Goal: Transaction & Acquisition: Purchase product/service

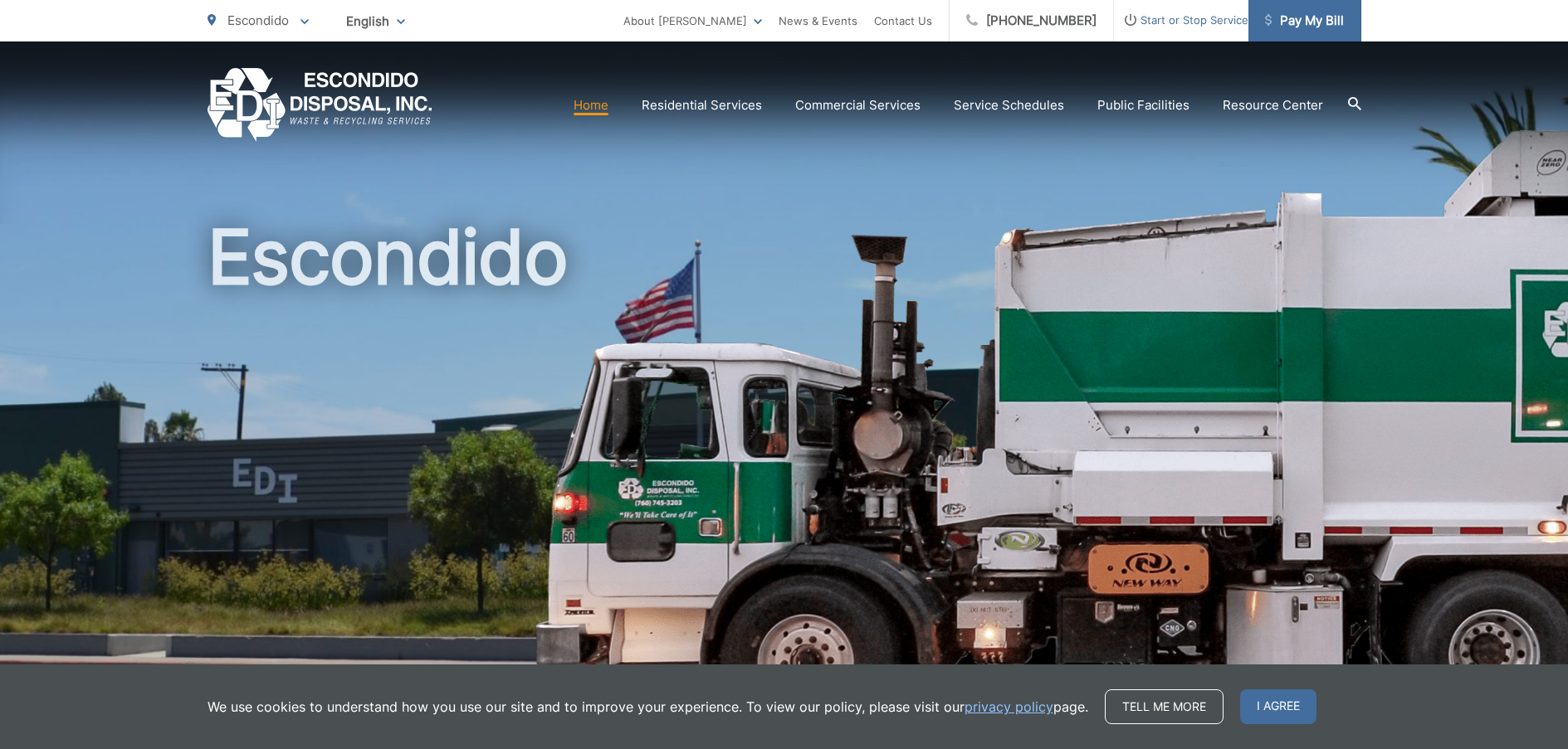
click at [1296, 31] on link "Pay My Bill" at bounding box center [1305, 20] width 113 height 42
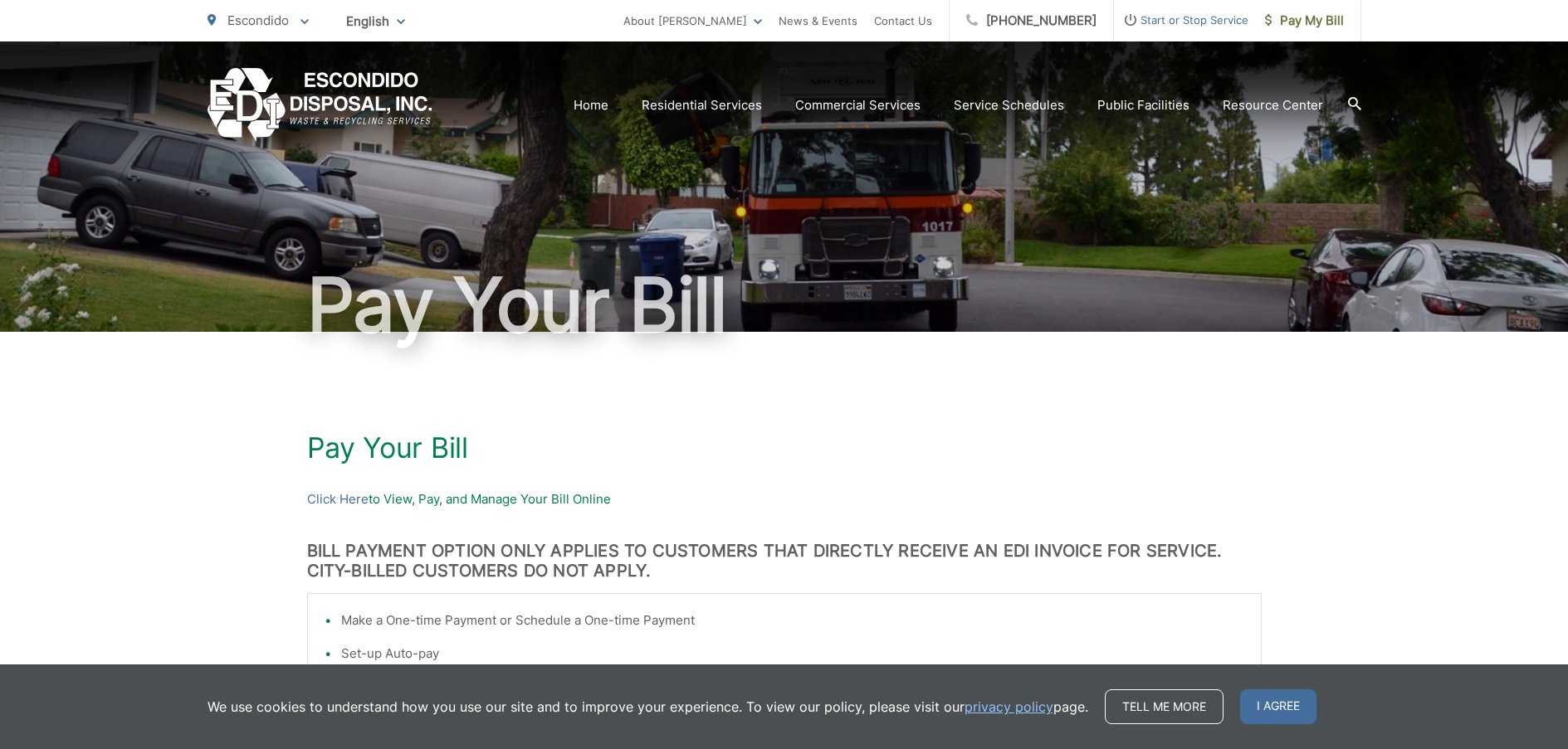
click at [369, 500] on p "Click Here to View, Pay, and Manage Your Bill Online" at bounding box center [784, 499] width 955 height 20
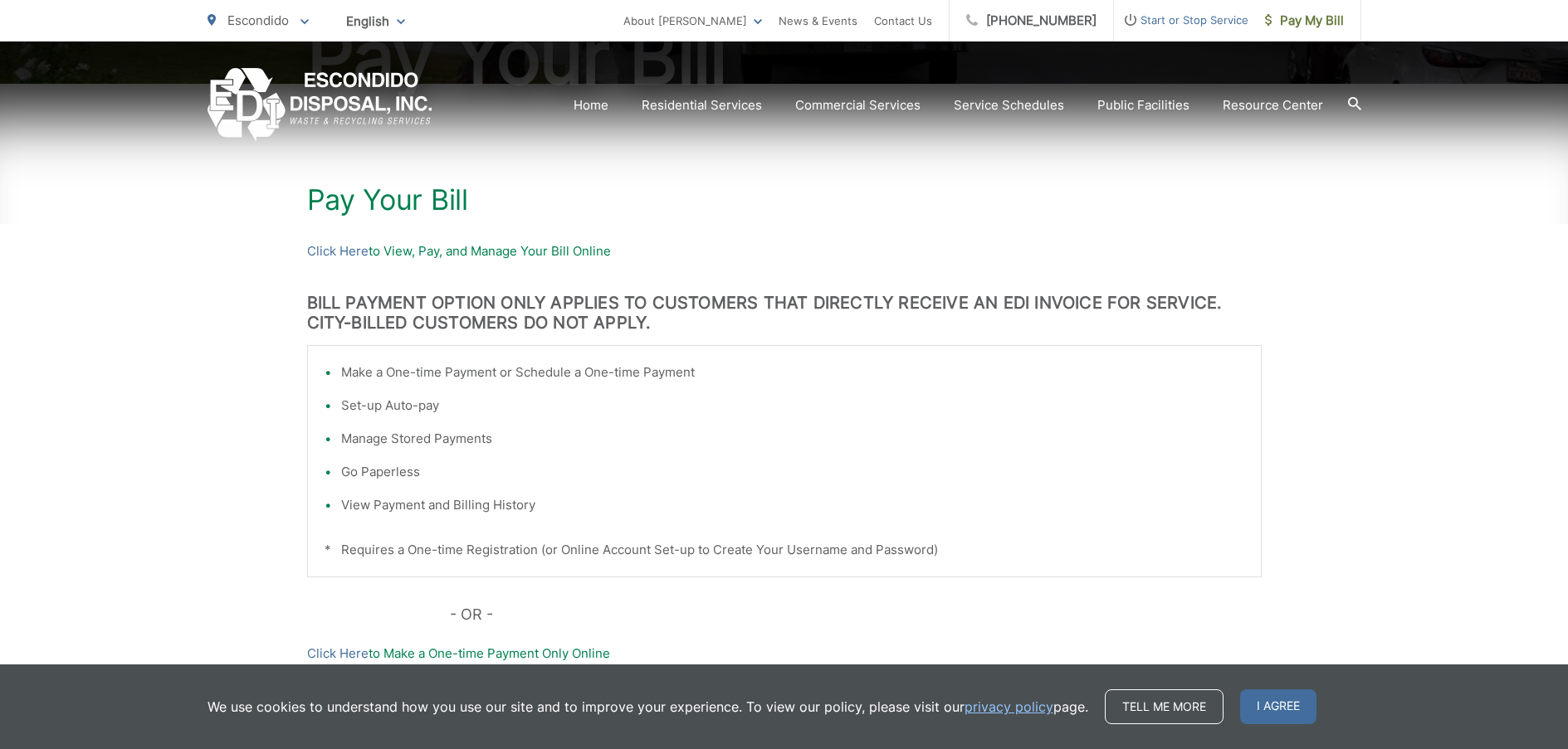
scroll to position [249, 0]
click at [355, 254] on link "Click Here" at bounding box center [337, 251] width 61 height 20
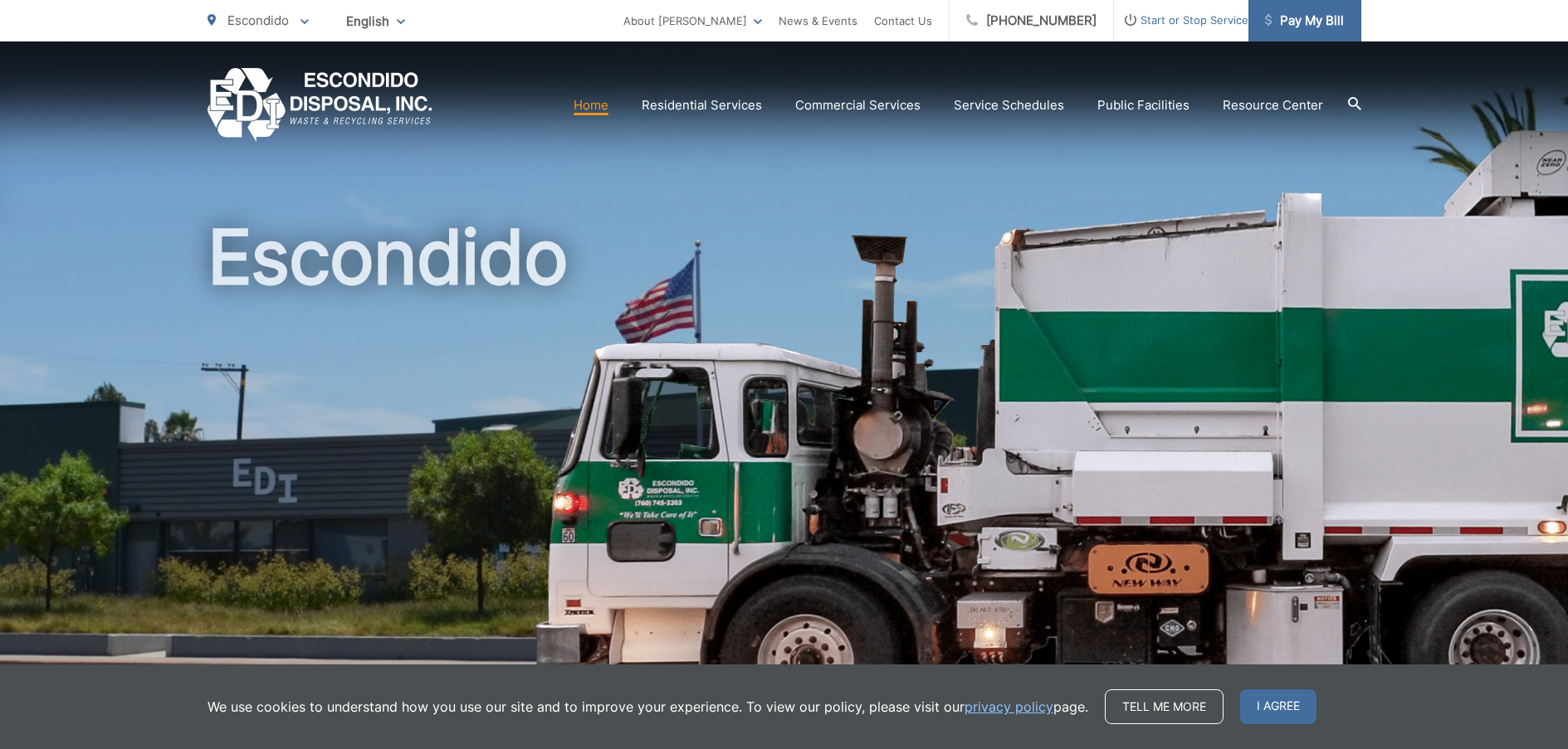
click at [1309, 9] on link "Pay My Bill" at bounding box center [1305, 20] width 113 height 42
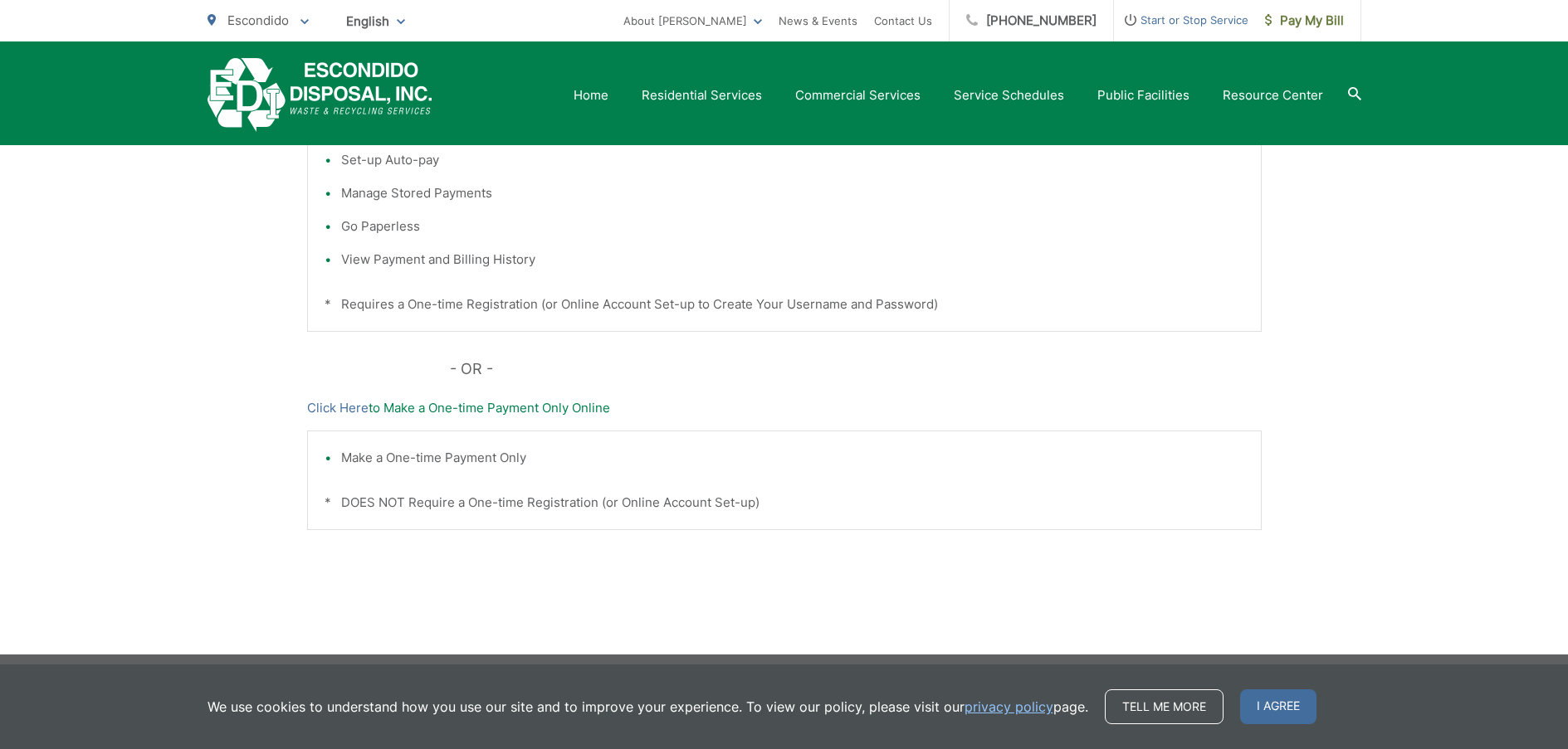
scroll to position [502, 0]
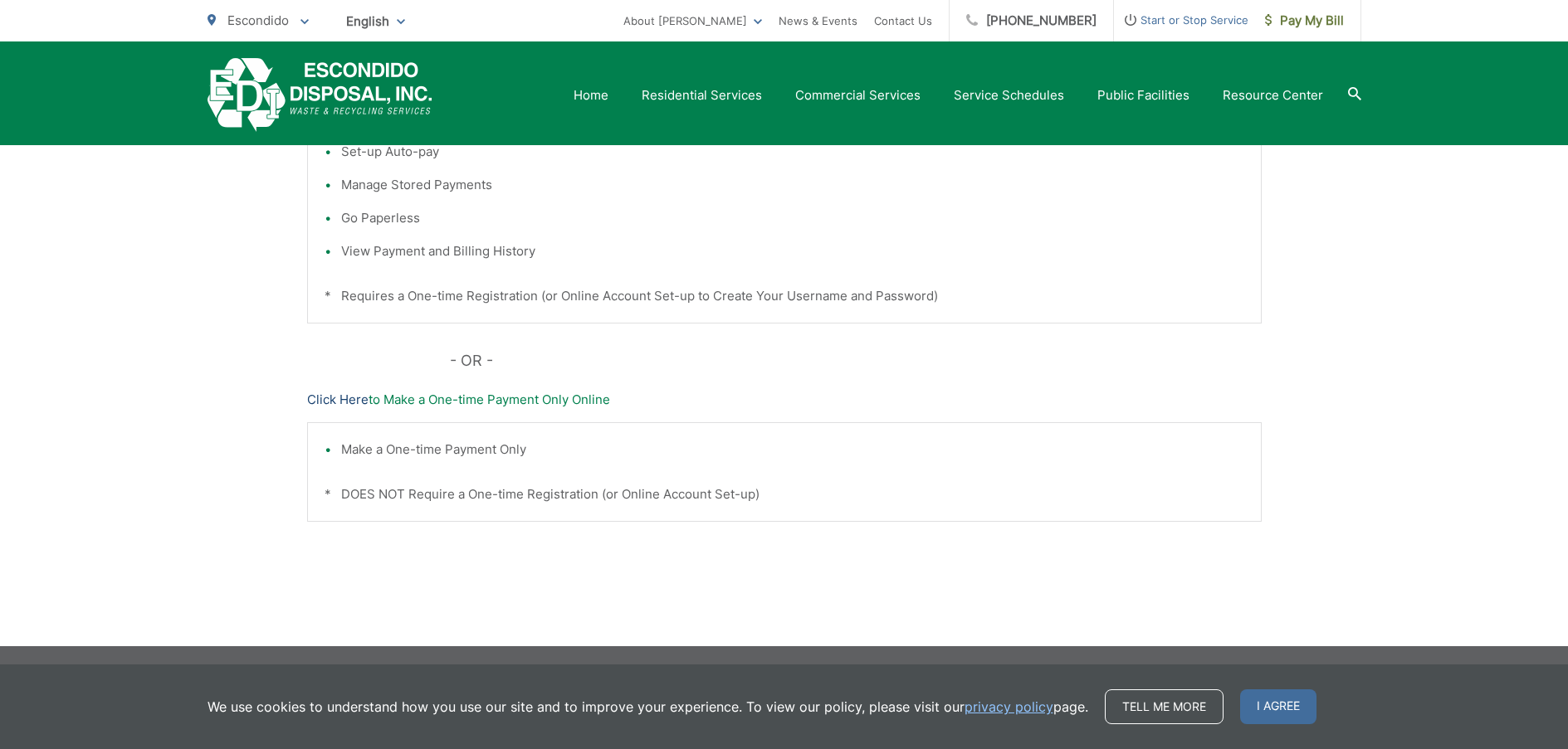
click at [335, 402] on link "Click Here" at bounding box center [337, 399] width 61 height 20
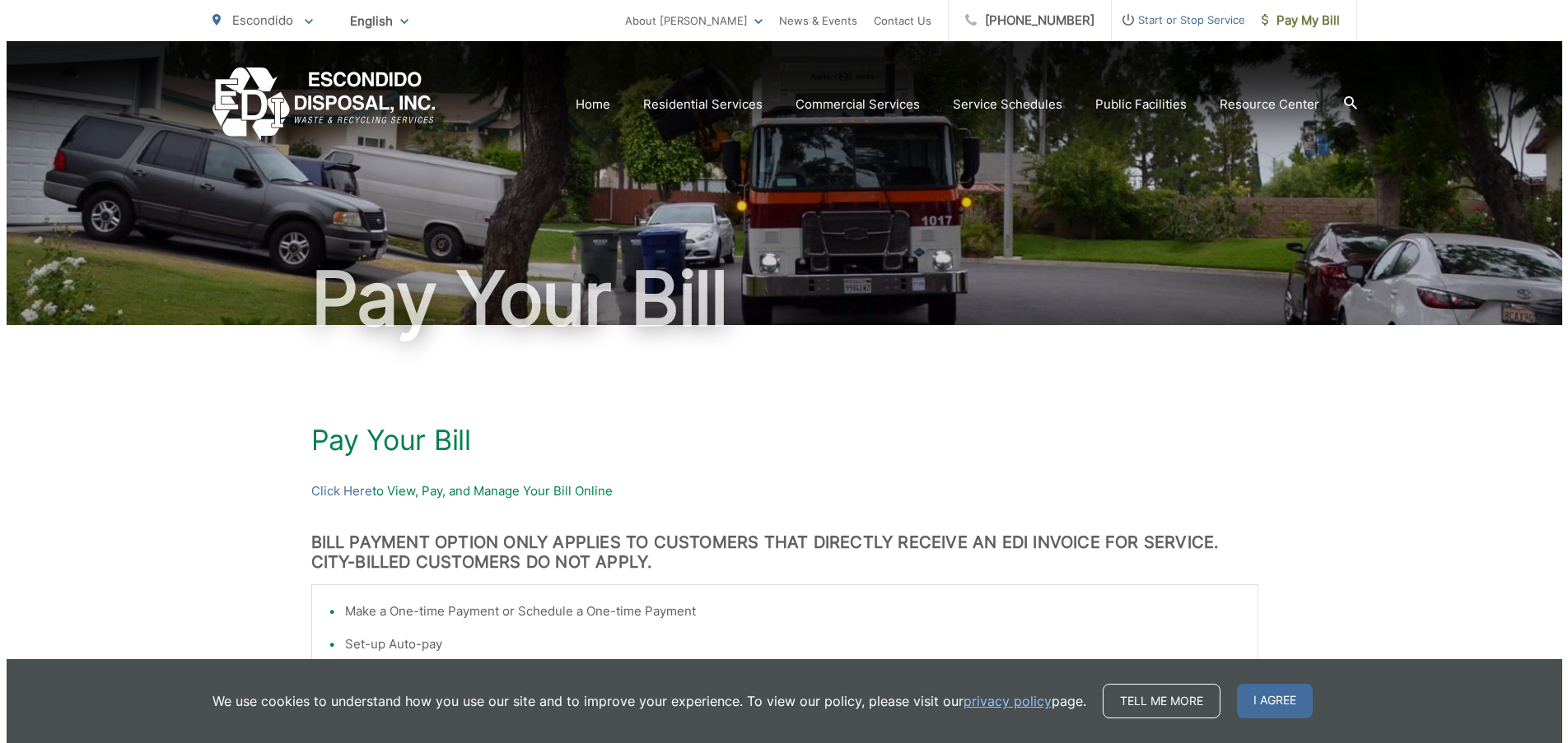
scroll to position [0, 0]
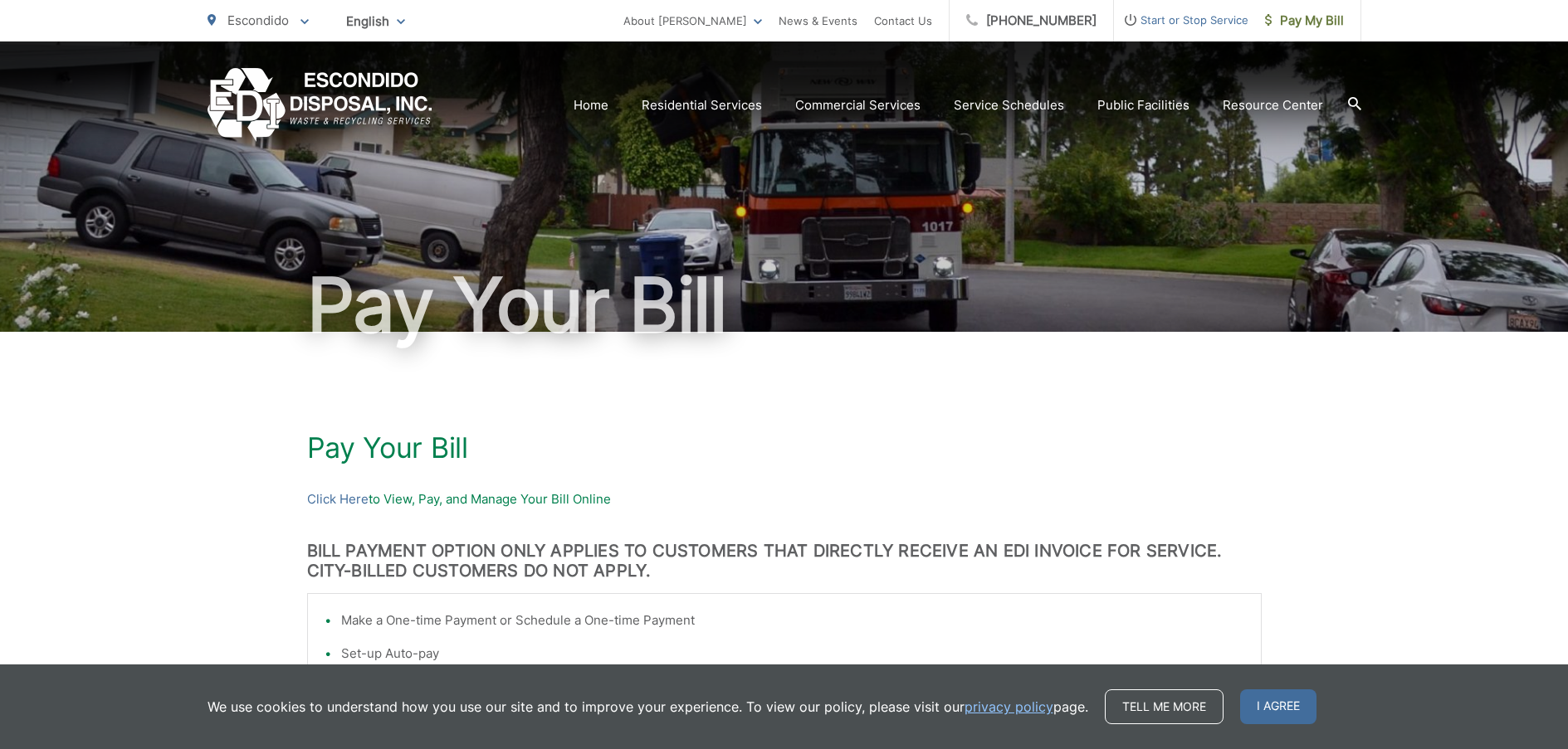
click at [301, 21] on icon at bounding box center [304, 21] width 8 height 6
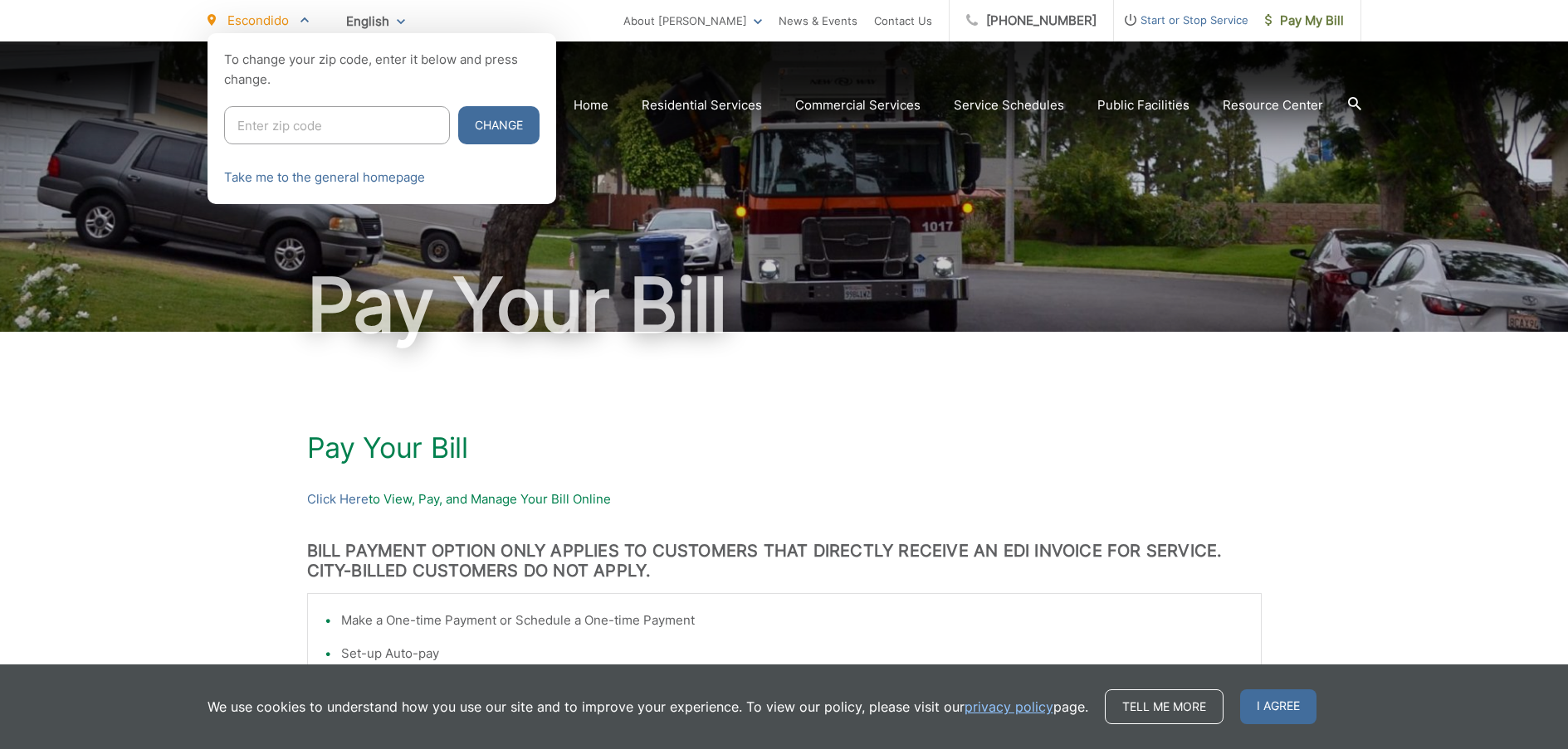
click at [287, 125] on input "Enter zip code" at bounding box center [337, 125] width 226 height 38
type input "92025"
click at [471, 121] on button "Change" at bounding box center [498, 125] width 81 height 38
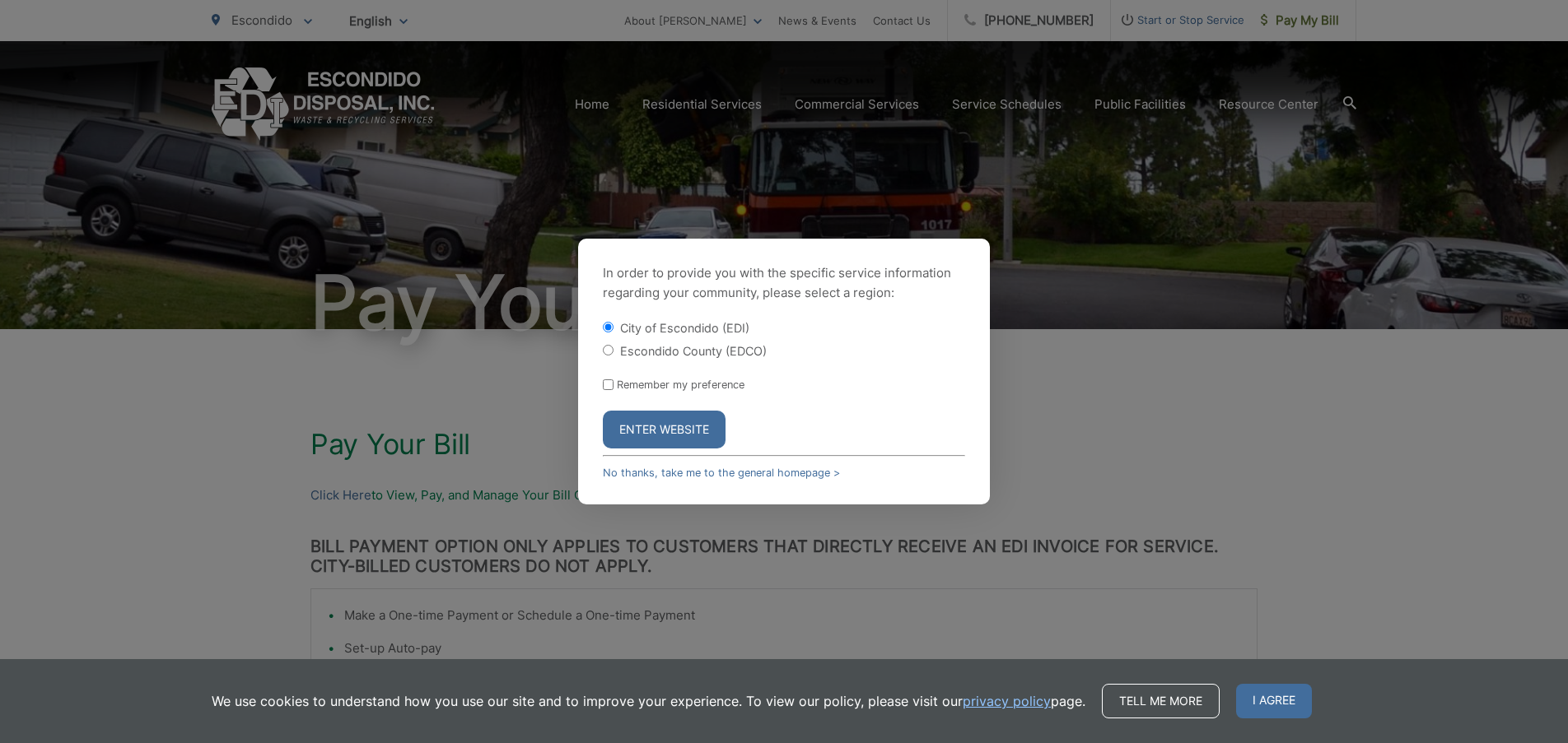
click at [610, 352] on input "Escondido County (EDCO)" at bounding box center [608, 350] width 11 height 11
radio input "true"
click at [688, 424] on button "Enter Website" at bounding box center [664, 429] width 123 height 38
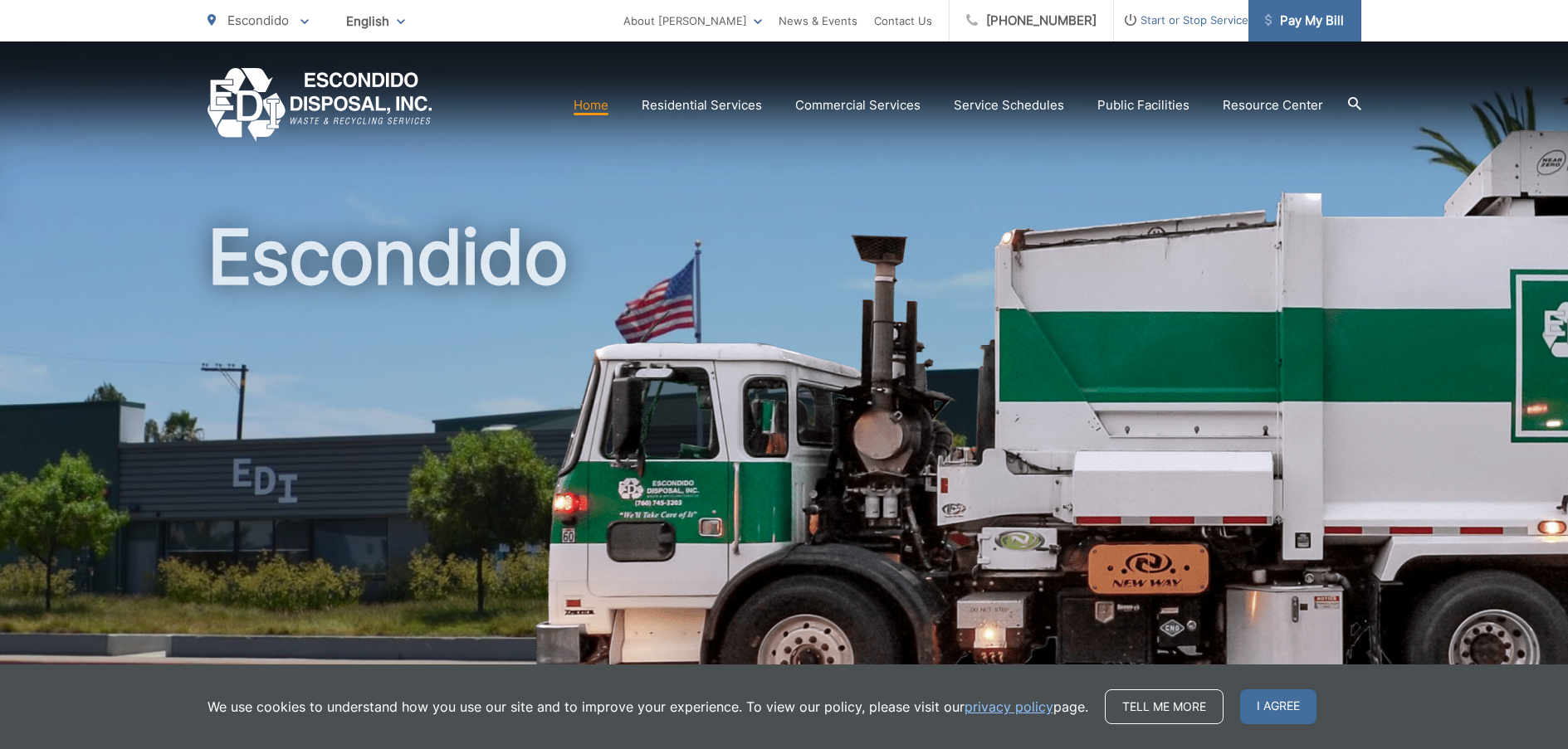
click at [1310, 10] on link "Pay My Bill" at bounding box center [1305, 20] width 113 height 42
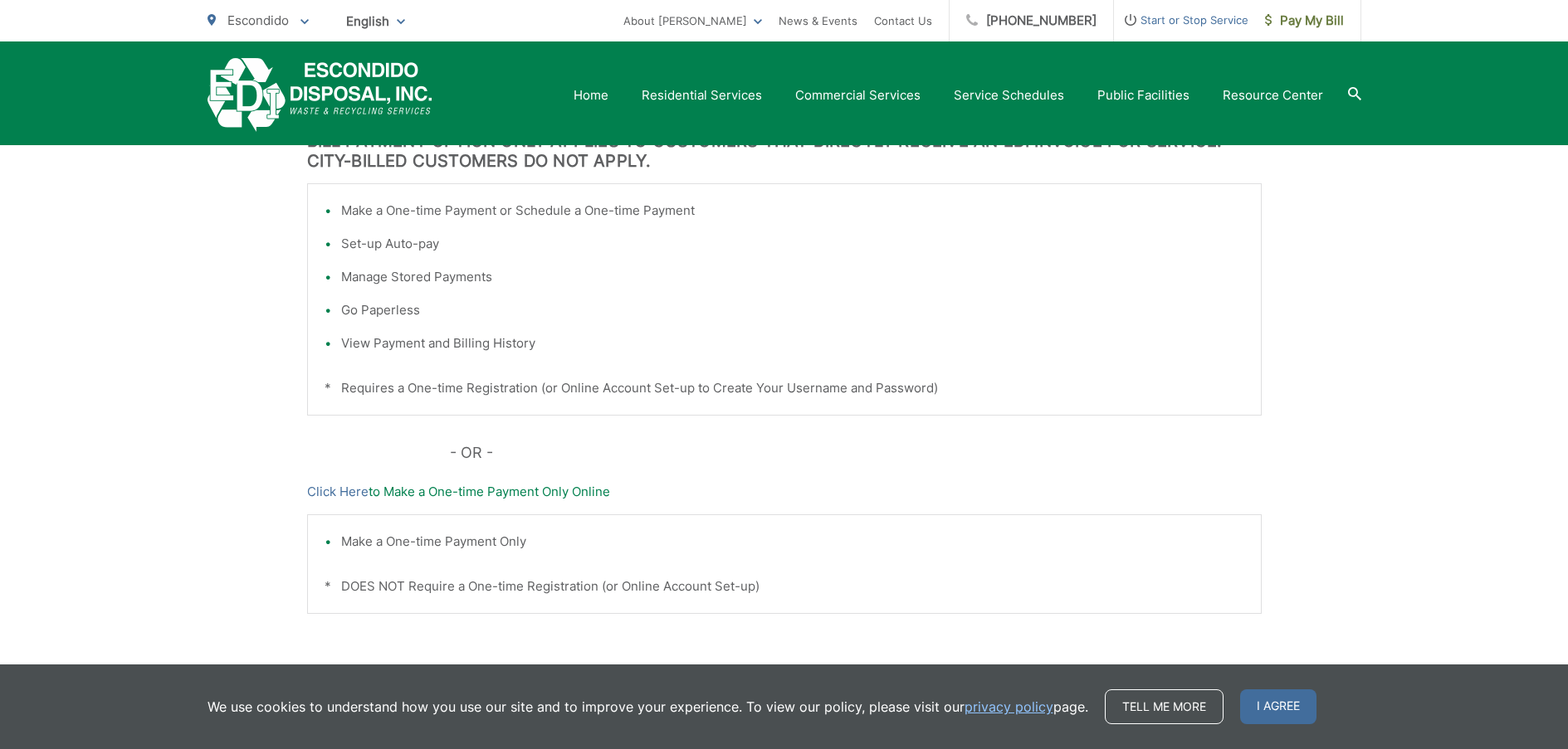
scroll to position [502, 0]
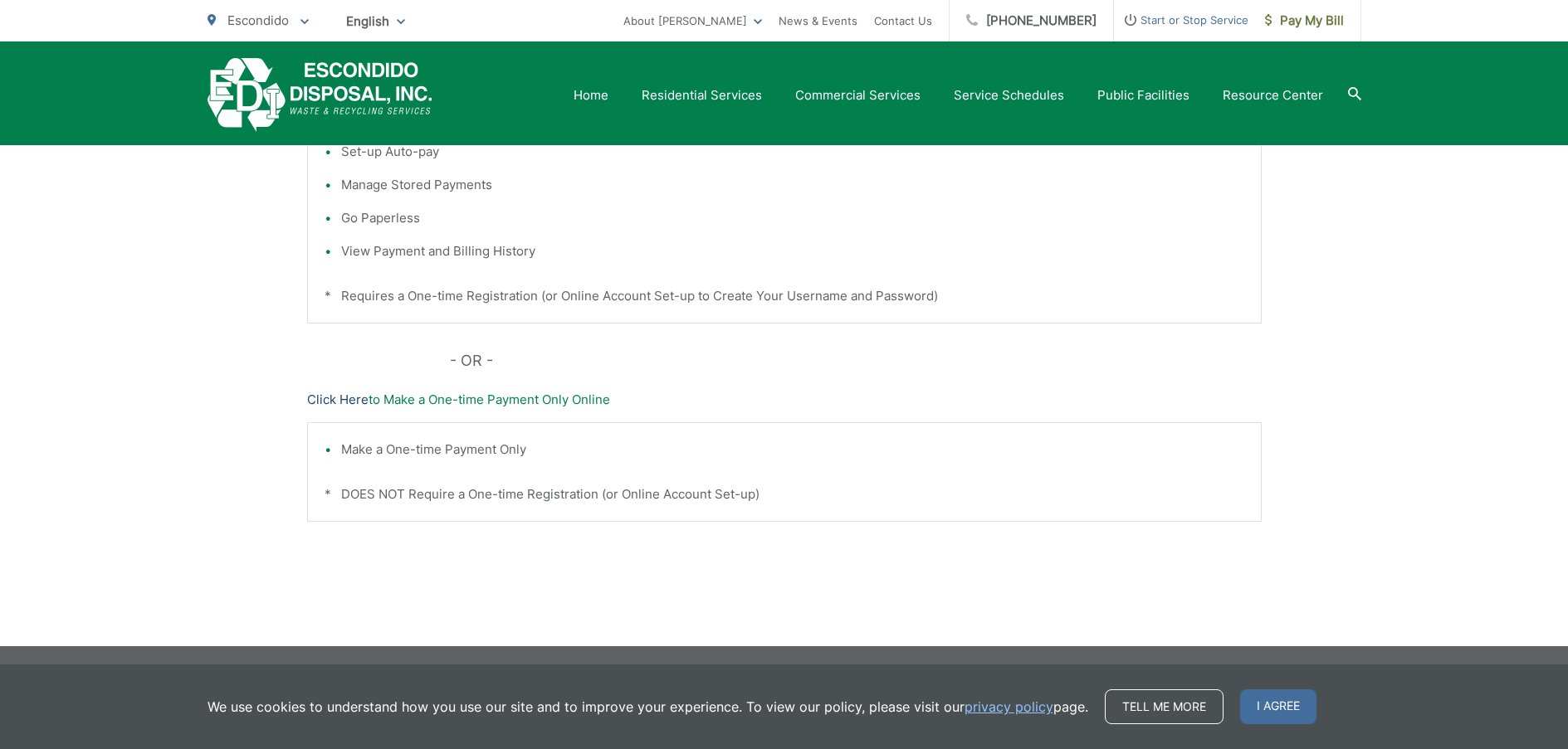
click at [347, 401] on link "Click Here" at bounding box center [337, 399] width 61 height 20
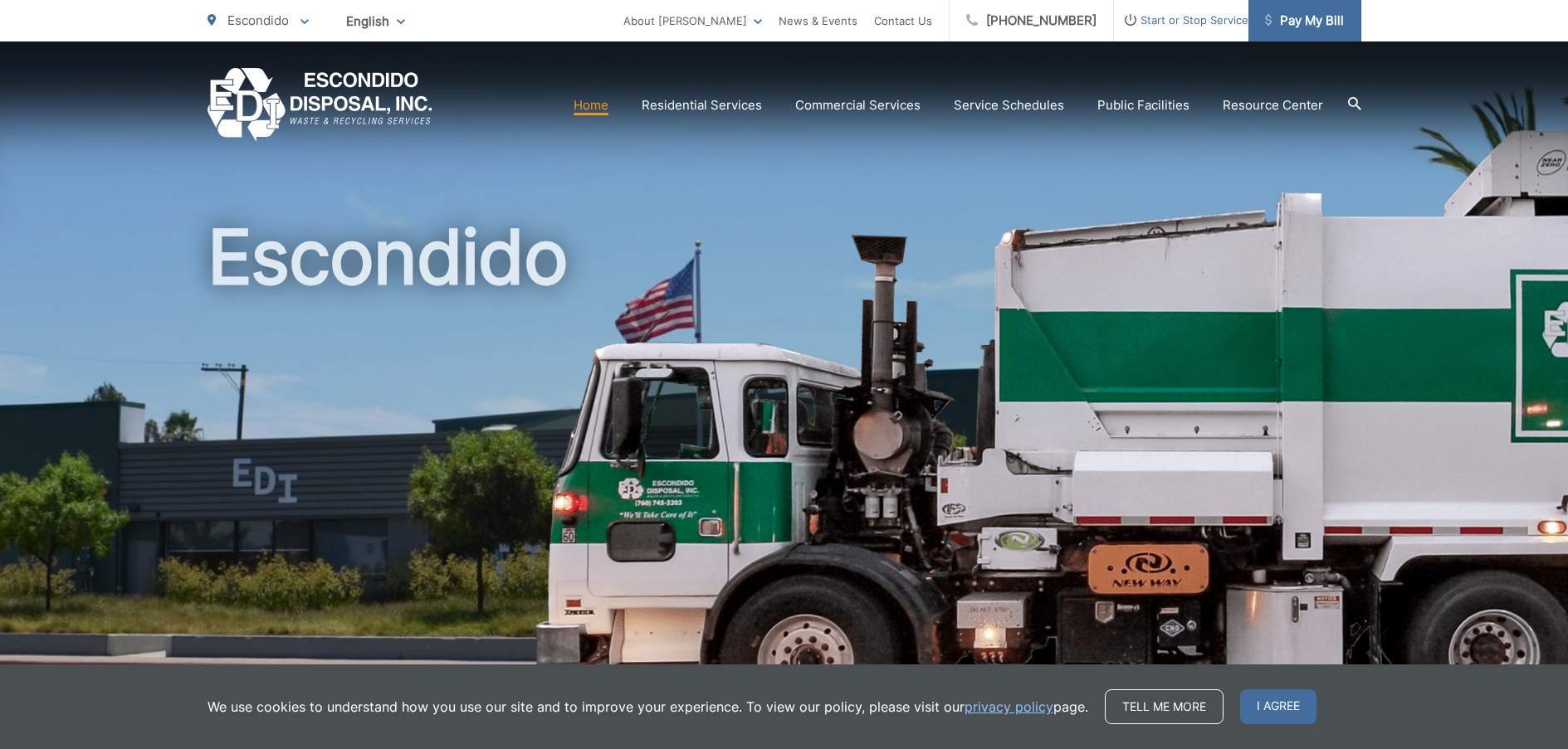
click at [1298, 26] on span "Pay My Bill" at bounding box center [1305, 20] width 79 height 20
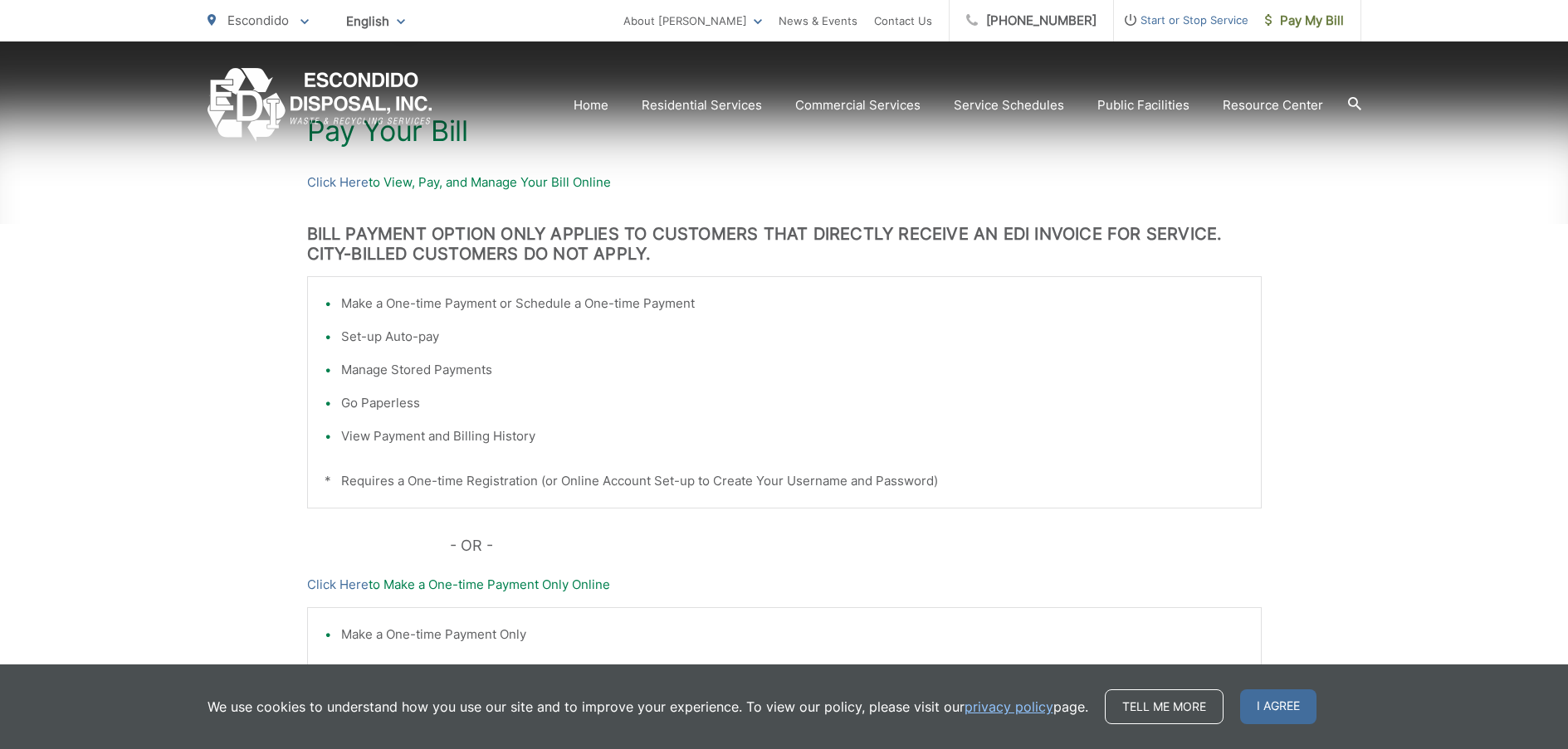
scroll to position [332, 0]
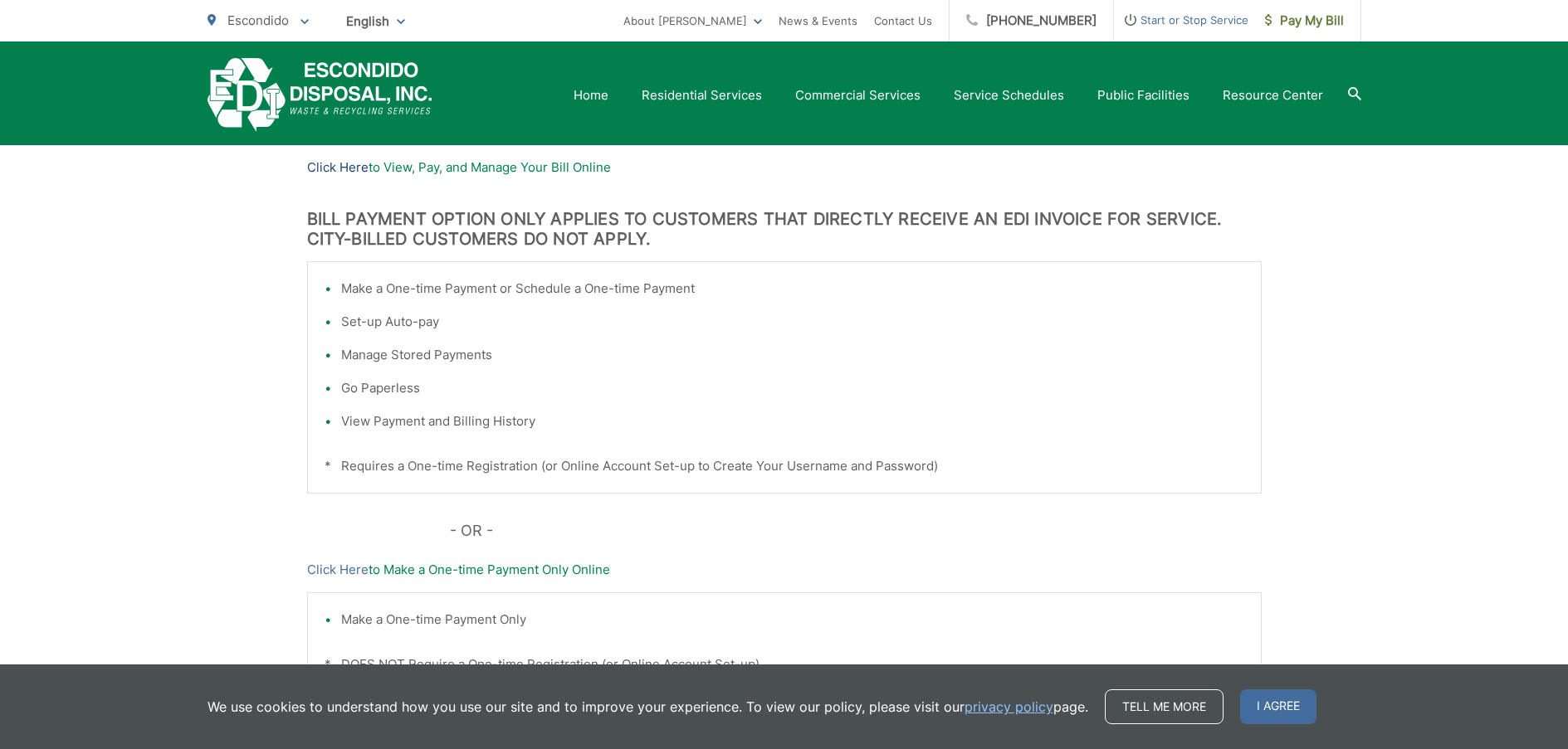
click at [335, 167] on link "Click Here" at bounding box center [337, 167] width 61 height 20
